Goal: Task Accomplishment & Management: Manage account settings

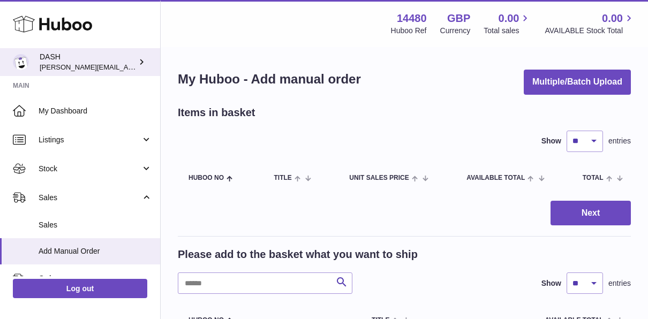
click at [78, 59] on div "DASH penny@dash-water.com" at bounding box center [88, 62] width 96 height 20
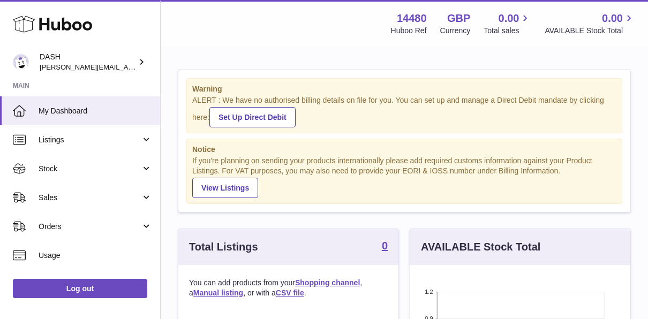
scroll to position [167, 220]
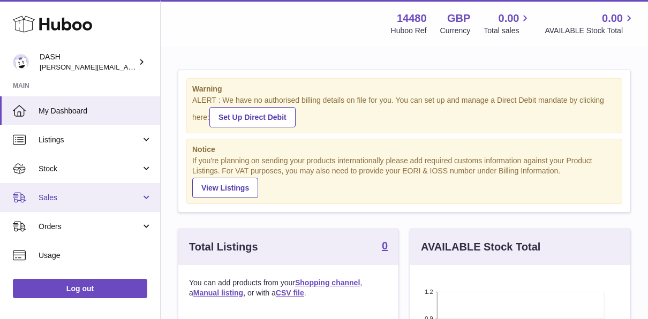
click at [94, 186] on link "Sales" at bounding box center [80, 197] width 160 height 29
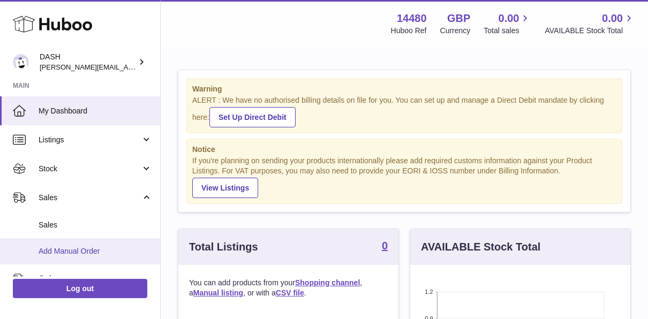
click at [84, 244] on link "Add Manual Order" at bounding box center [80, 251] width 160 height 26
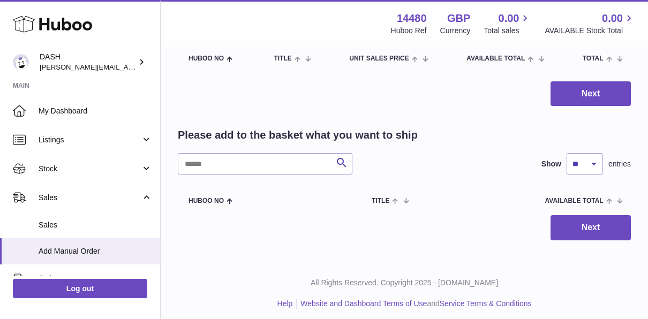
scroll to position [120, 0]
click at [220, 168] on input "text" at bounding box center [265, 163] width 175 height 21
type input "*"
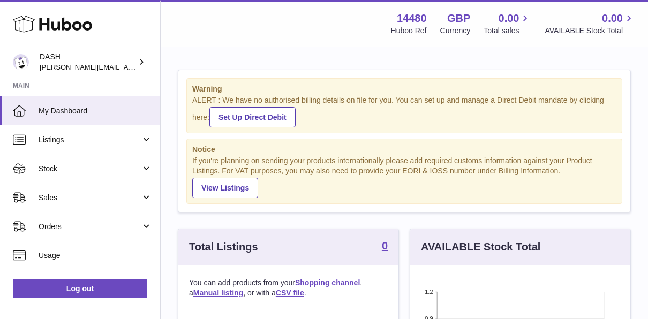
scroll to position [167, 220]
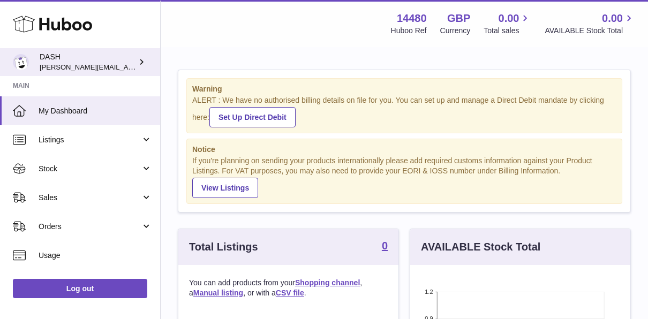
click at [113, 65] on span "[PERSON_NAME][EMAIL_ADDRESS][DOMAIN_NAME]" at bounding box center [127, 67] width 175 height 9
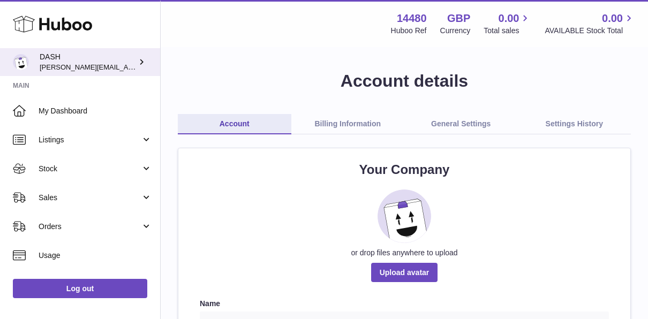
click at [142, 67] on icon at bounding box center [141, 61] width 11 height 11
drag, startPoint x: 102, startPoint y: 65, endPoint x: 81, endPoint y: 60, distance: 21.3
click at [81, 60] on div "DASH [PERSON_NAME][EMAIL_ADDRESS][DOMAIN_NAME]" at bounding box center [88, 62] width 96 height 20
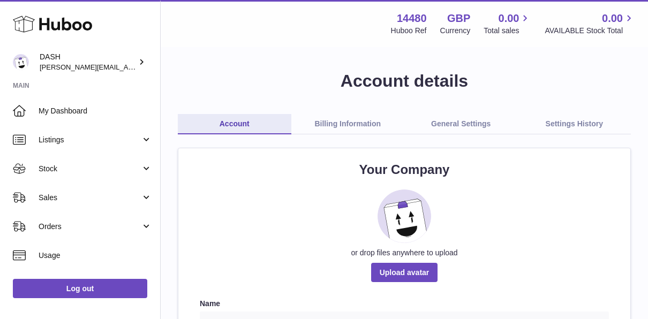
click at [74, 288] on link "Log out" at bounding box center [80, 288] width 134 height 19
